Goal: Navigation & Orientation: Find specific page/section

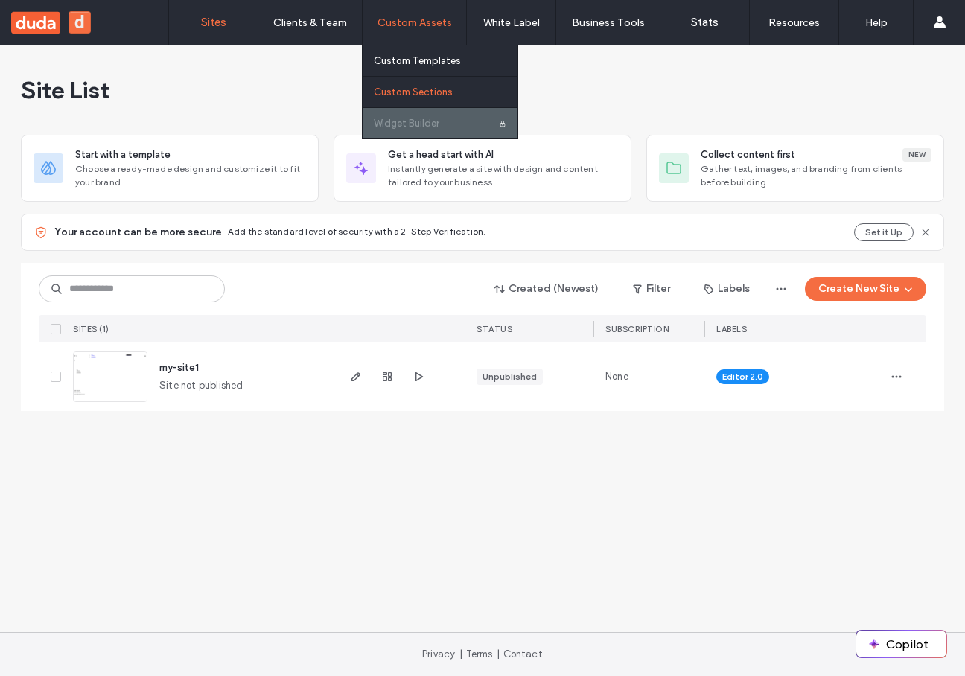
click at [424, 88] on label "Custom Sections" at bounding box center [413, 91] width 79 height 11
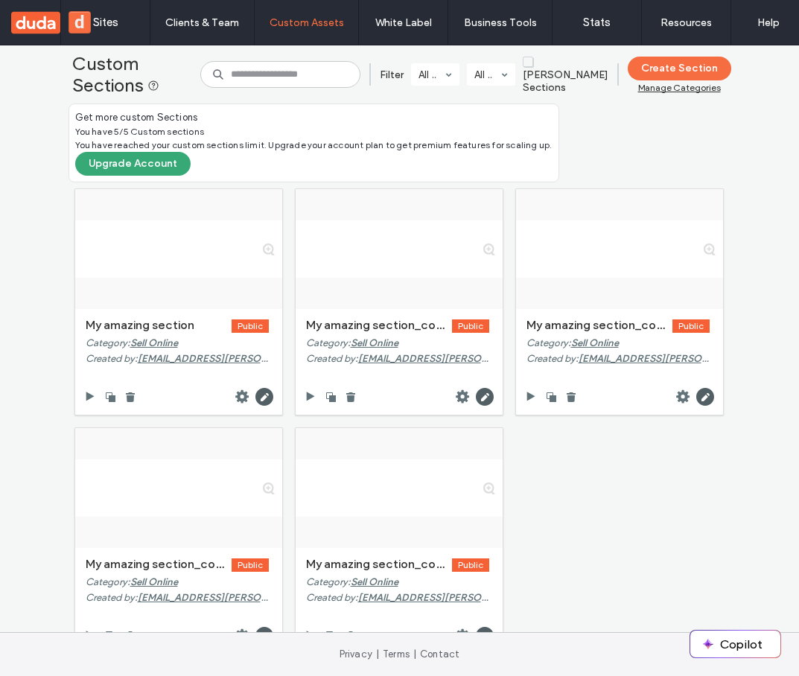
click at [559, 68] on span "[PERSON_NAME] Sections" at bounding box center [566, 75] width 86 height 38
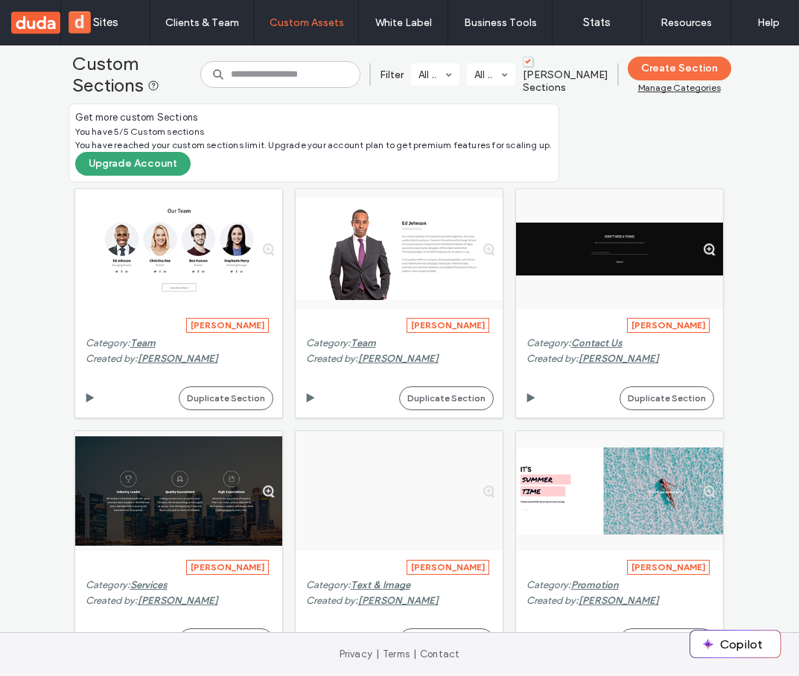
click at [561, 71] on span "[PERSON_NAME] Sections" at bounding box center [566, 75] width 86 height 38
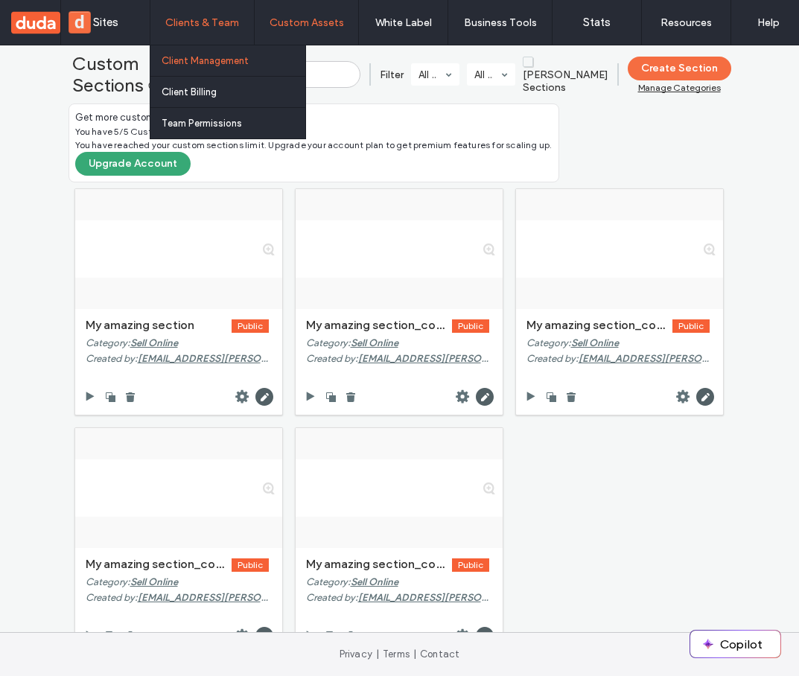
click at [211, 63] on label "Client Management" at bounding box center [205, 60] width 87 height 11
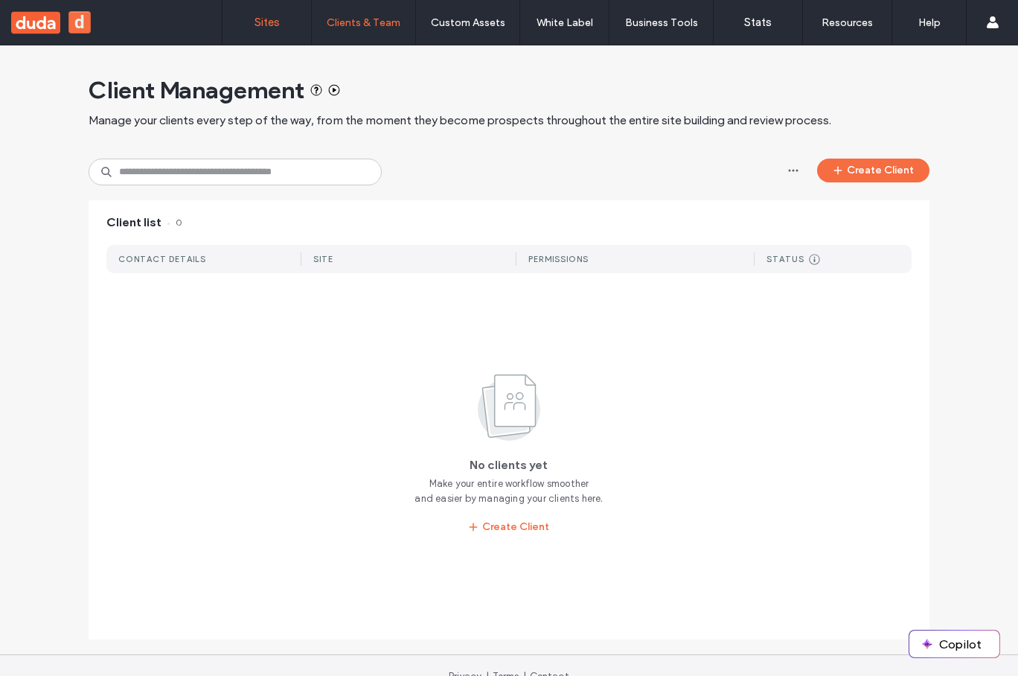
click at [267, 21] on label "Sites" at bounding box center [267, 22] width 25 height 13
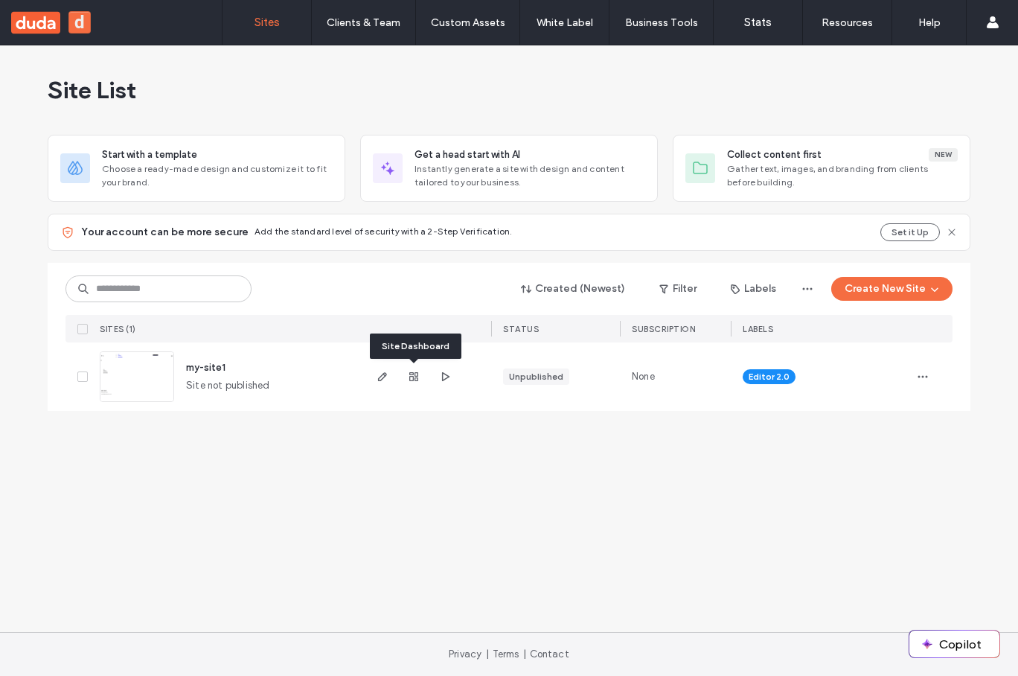
click at [415, 345] on div "Site Dashboard" at bounding box center [416, 346] width 92 height 25
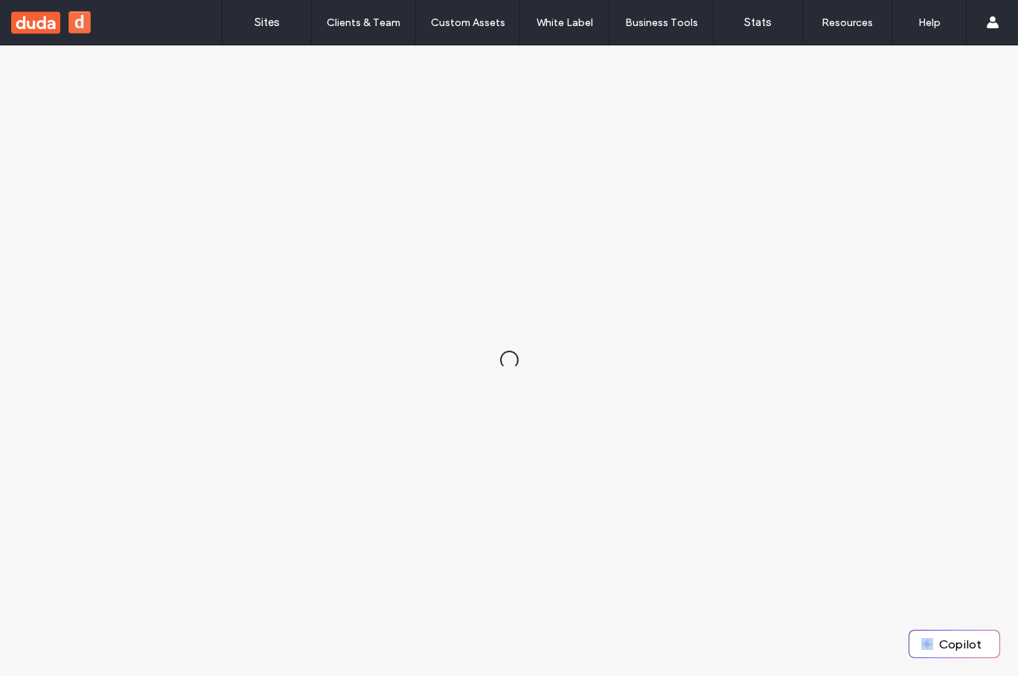
click at [415, 345] on div at bounding box center [509, 360] width 1018 height 631
